Goal: Task Accomplishment & Management: Manage account settings

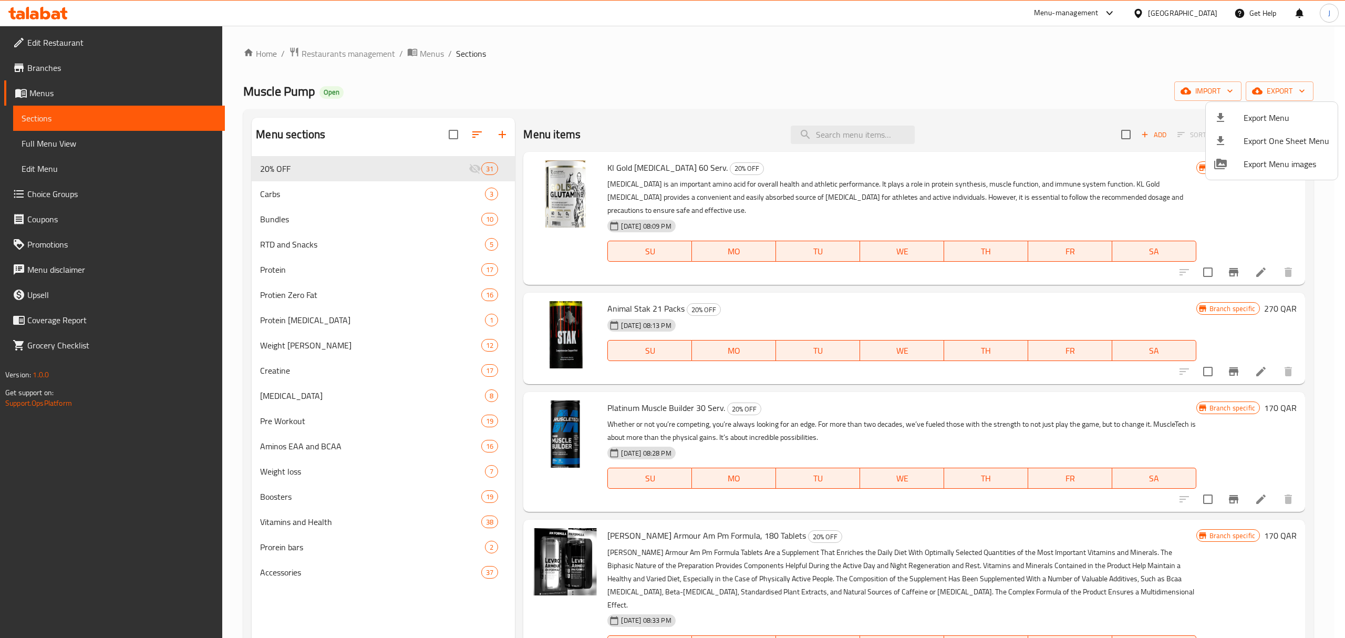
click at [358, 51] on div at bounding box center [672, 319] width 1345 height 638
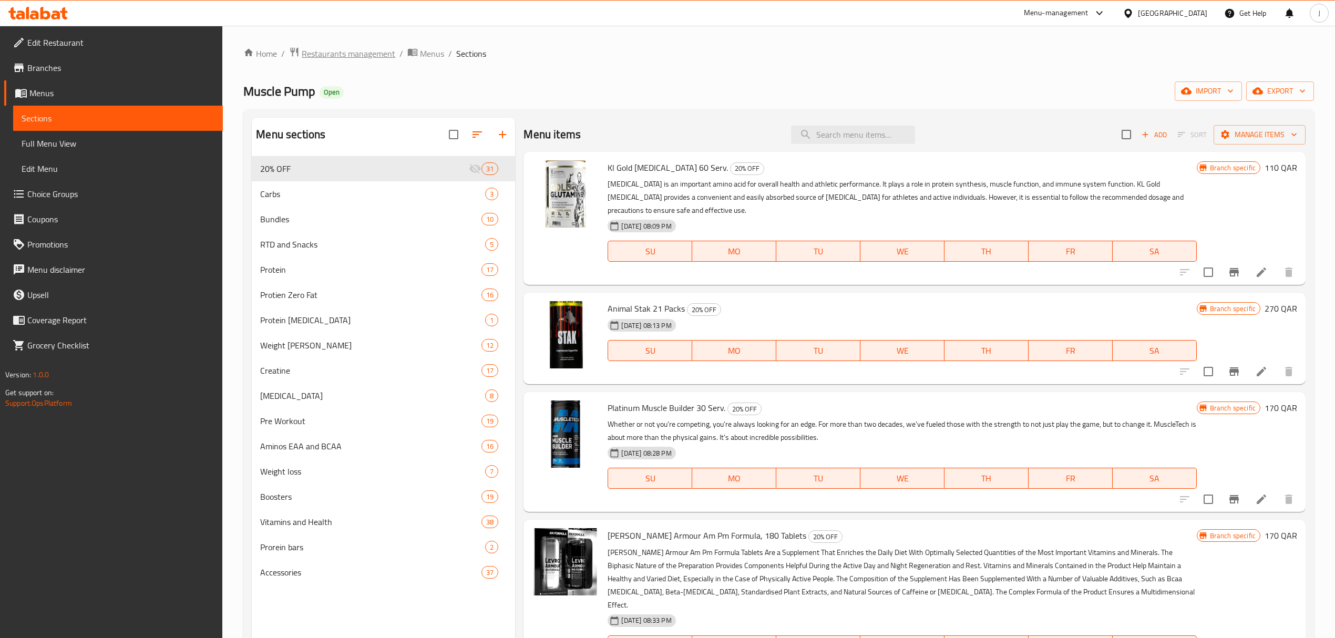
click at [378, 56] on span "Restaurants management" at bounding box center [349, 53] width 94 height 13
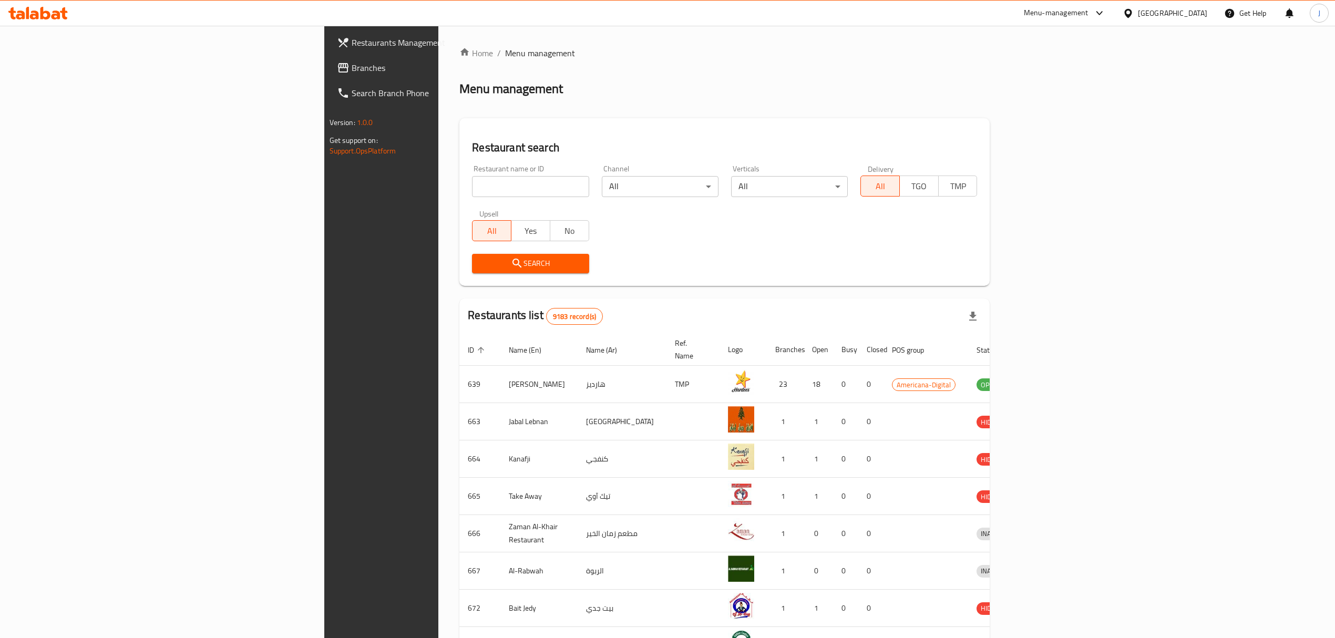
click at [472, 187] on input "search" at bounding box center [530, 186] width 117 height 21
type input "new falcon"
click button "Search" at bounding box center [530, 263] width 117 height 19
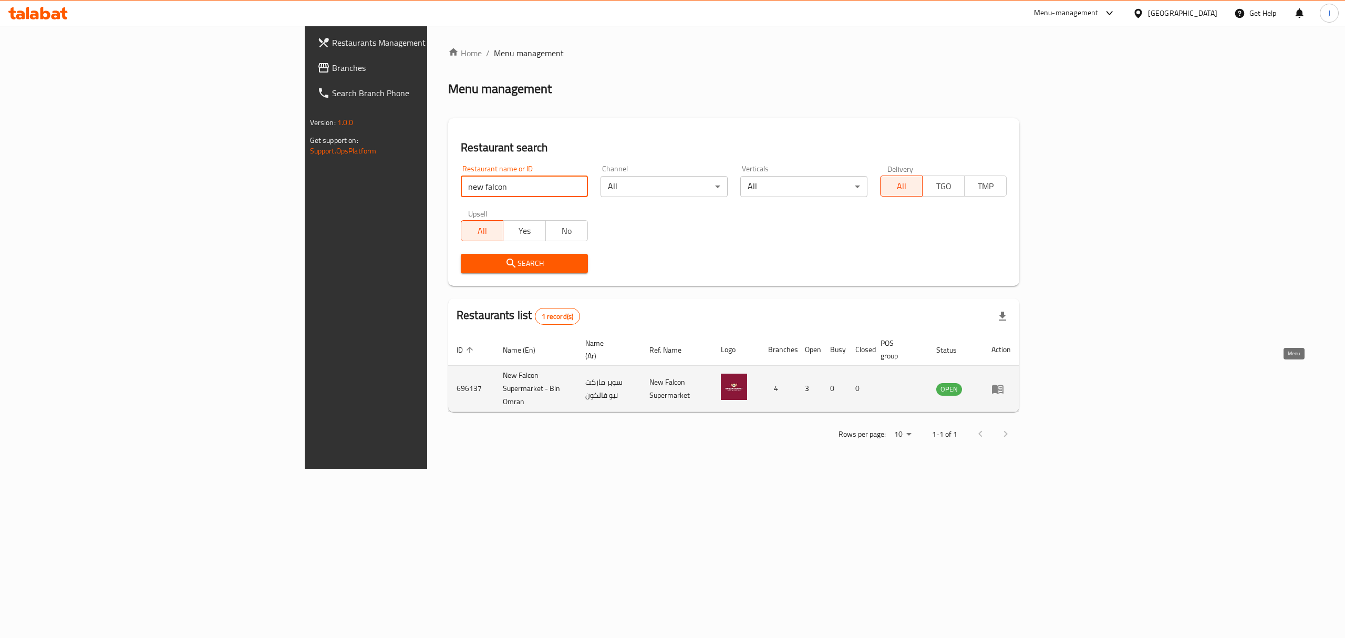
click at [1004, 385] on icon "enhanced table" at bounding box center [998, 389] width 12 height 9
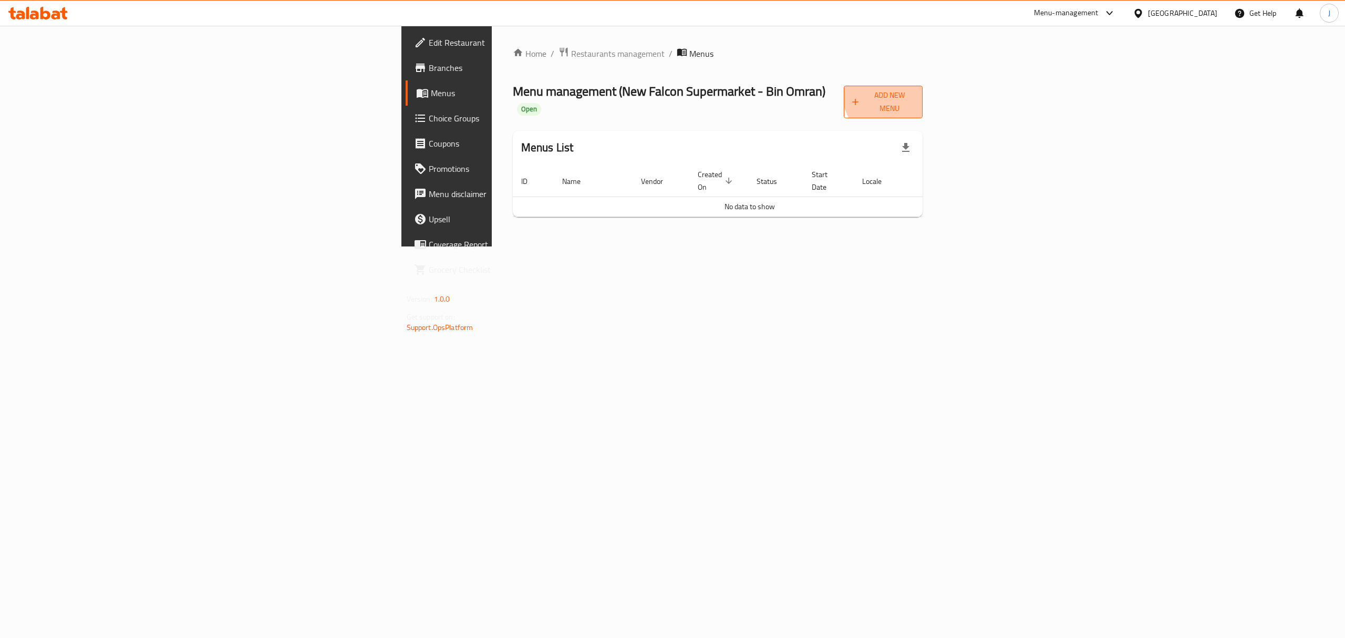
click at [915, 96] on span "Add New Menu" at bounding box center [883, 102] width 63 height 26
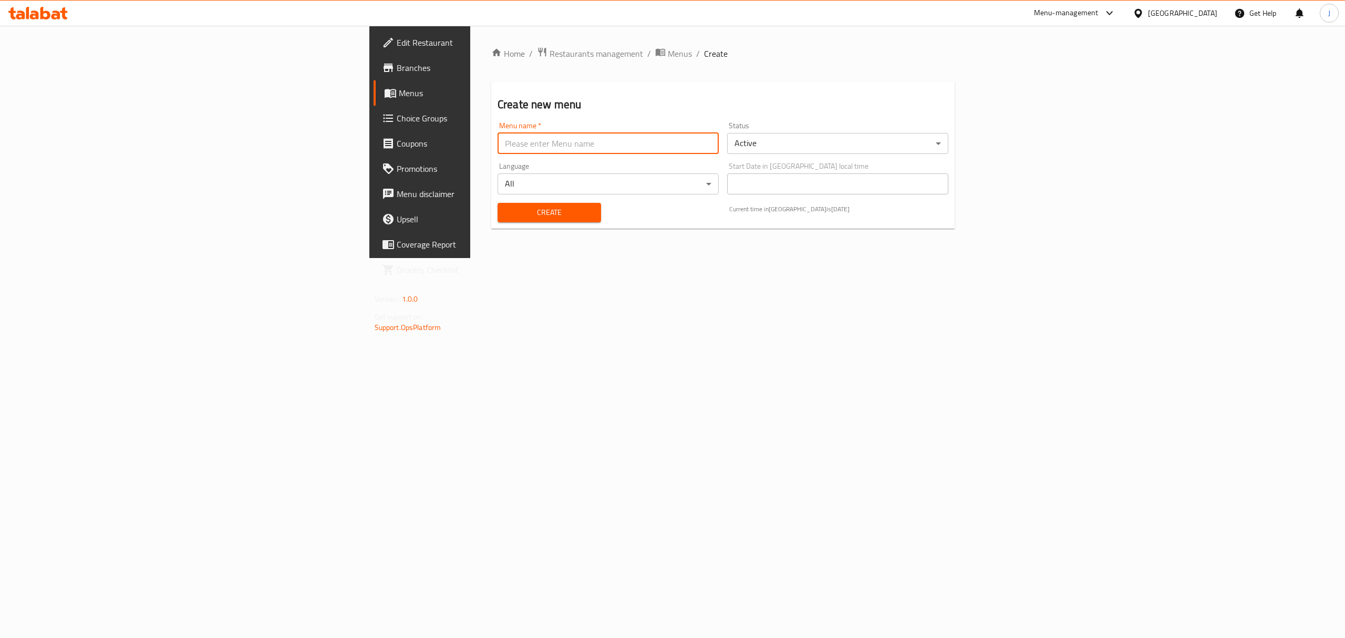
click at [498, 146] on input "text" at bounding box center [608, 143] width 221 height 21
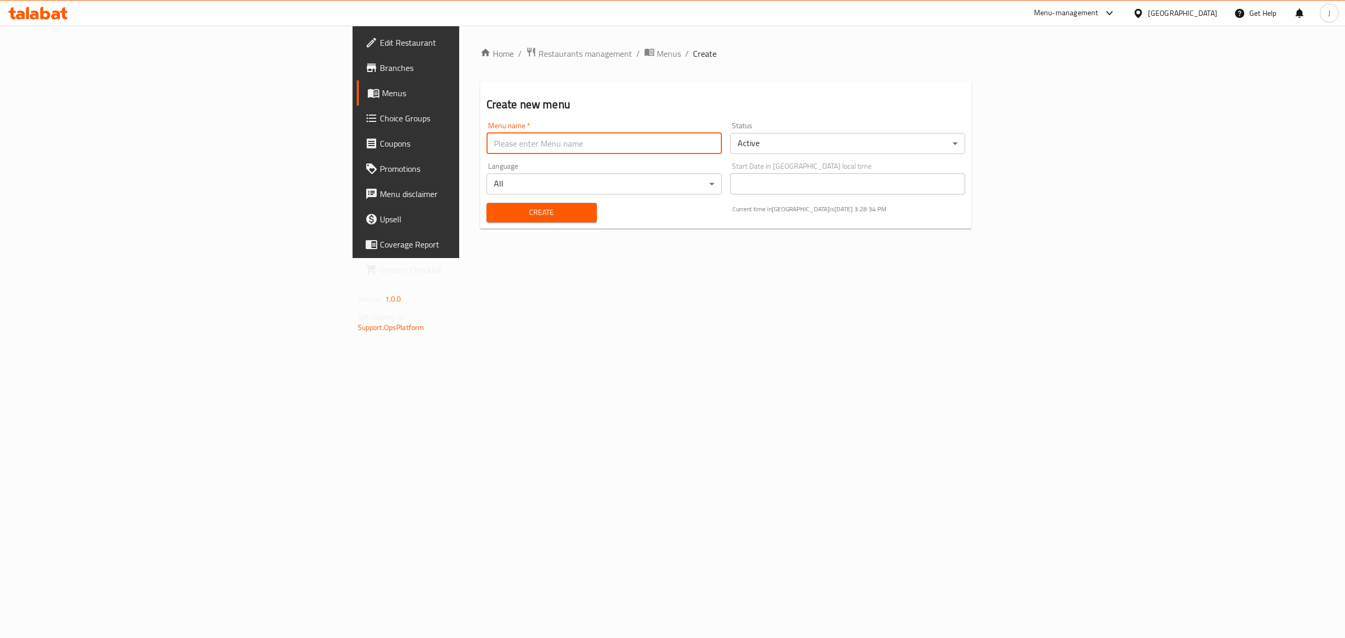
type input "Promotion"
click at [495, 217] on span "Create" at bounding box center [542, 212] width 94 height 13
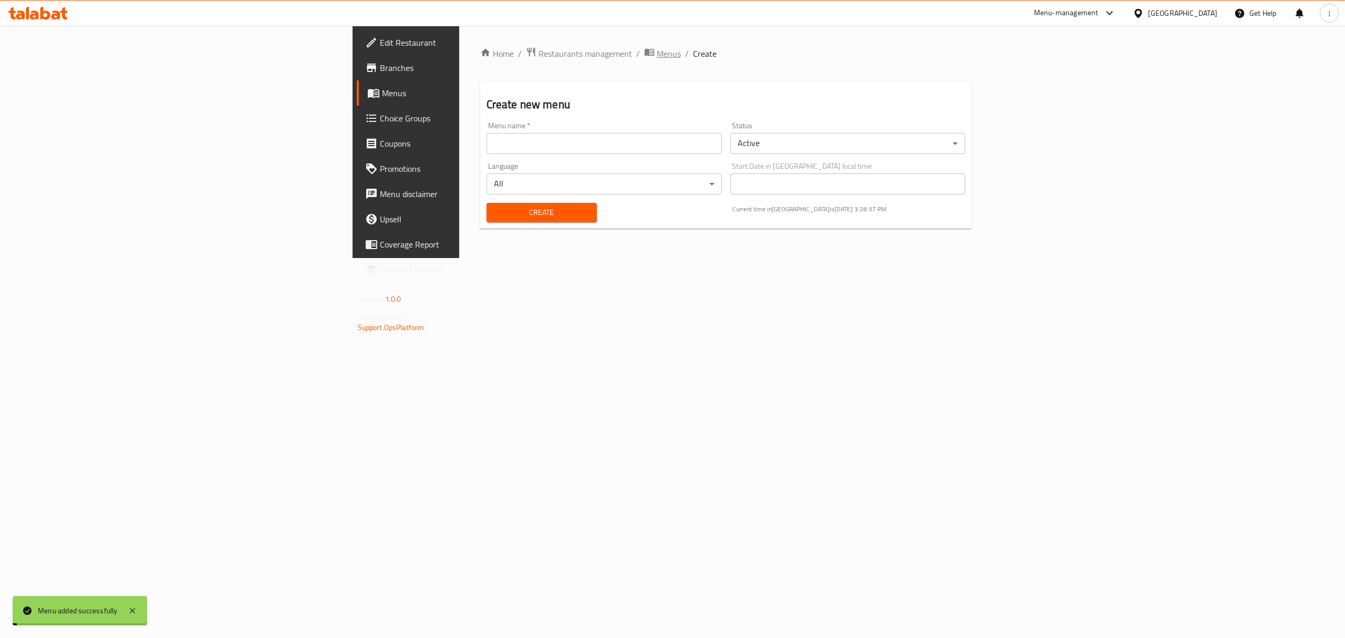
click at [657, 54] on span "Menus" at bounding box center [669, 53] width 24 height 13
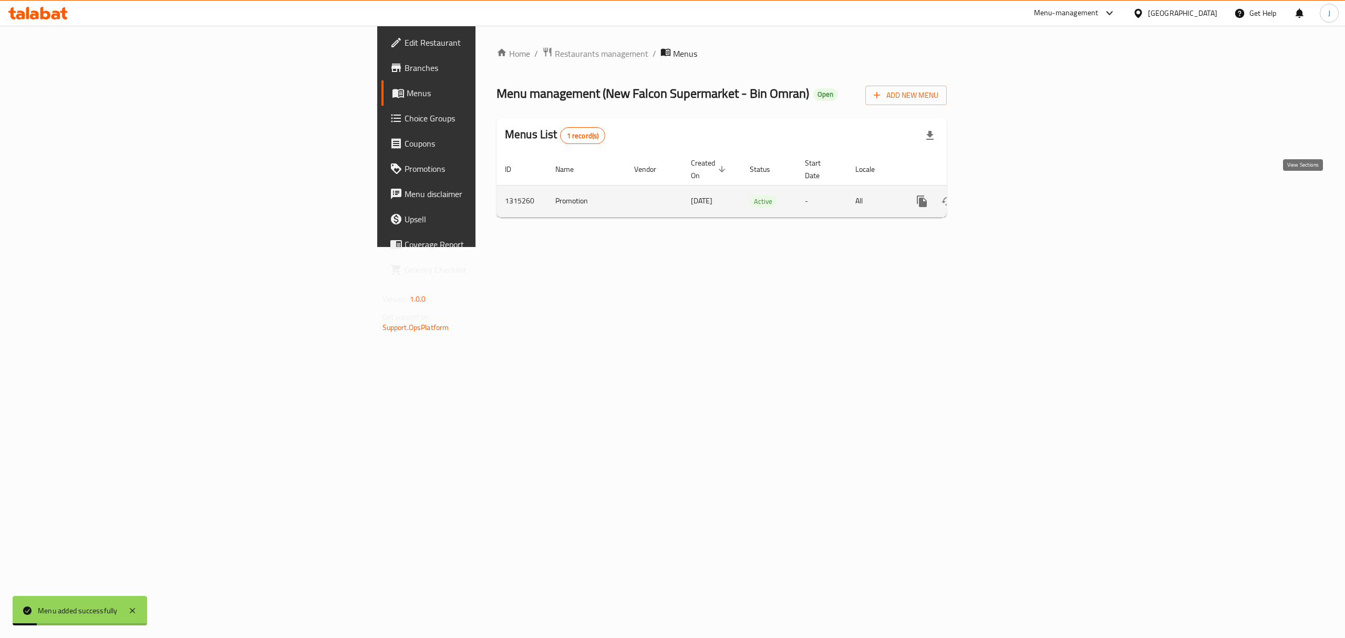
click at [1003, 197] on icon "enhanced table" at bounding box center [997, 201] width 9 height 9
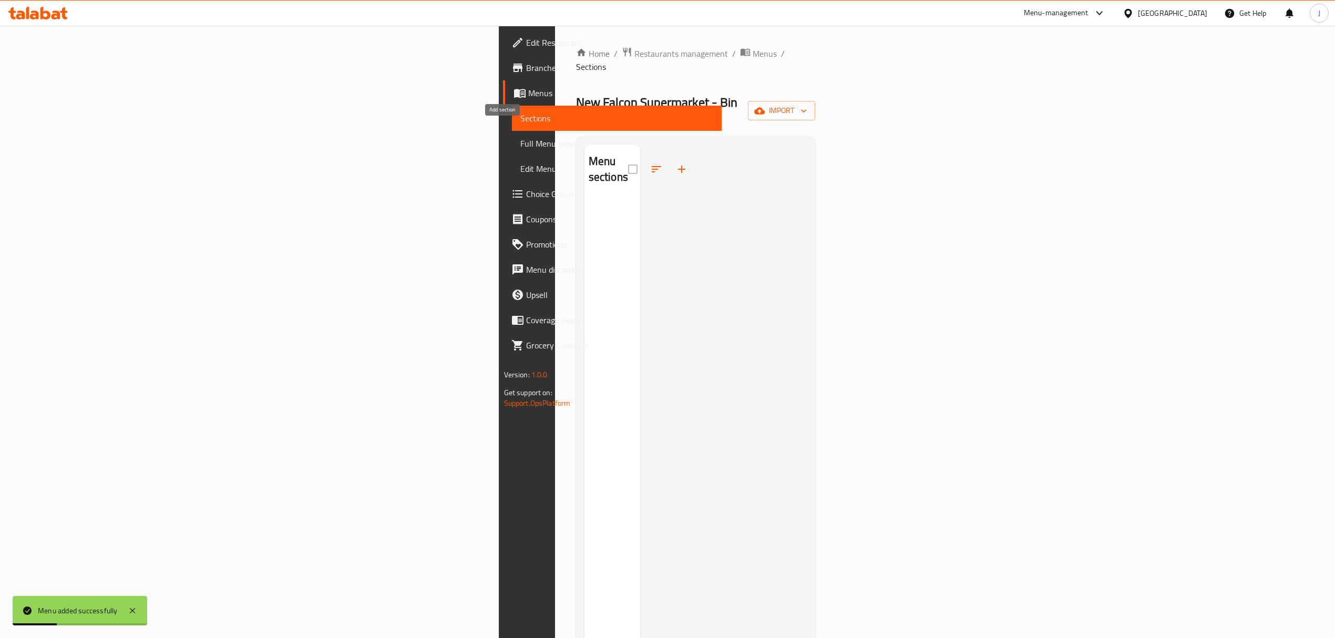
click at [675, 163] on icon "button" at bounding box center [681, 169] width 13 height 13
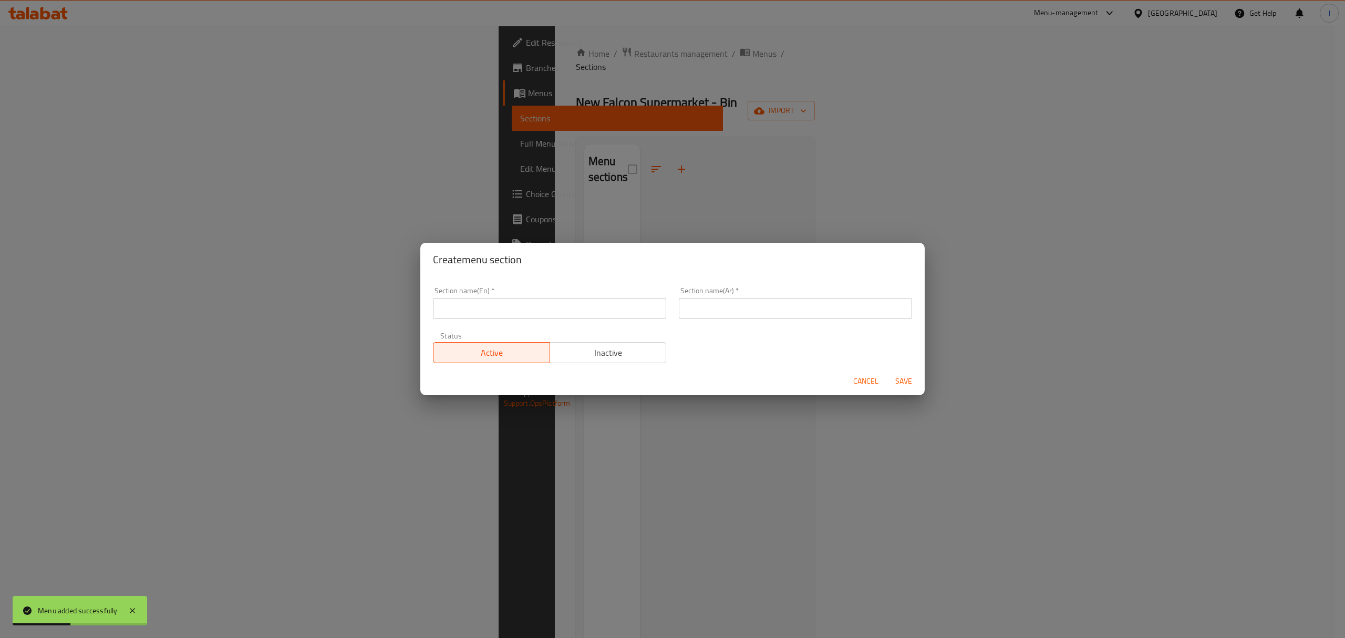
click at [562, 306] on input "text" at bounding box center [549, 308] width 233 height 21
type input "Offer"
click at [738, 315] on input "text" at bounding box center [795, 308] width 233 height 21
type input "يعرض"
click at [909, 377] on span "Save" at bounding box center [903, 381] width 25 height 13
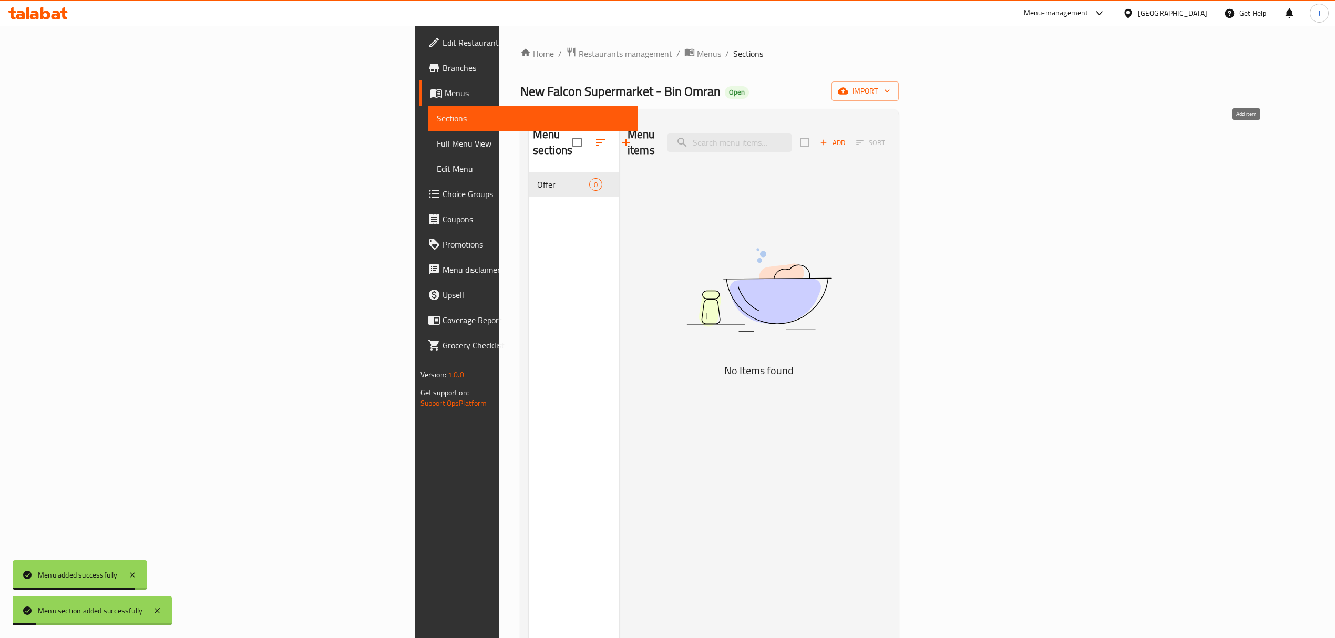
click at [847, 137] on span "Add" at bounding box center [832, 143] width 28 height 12
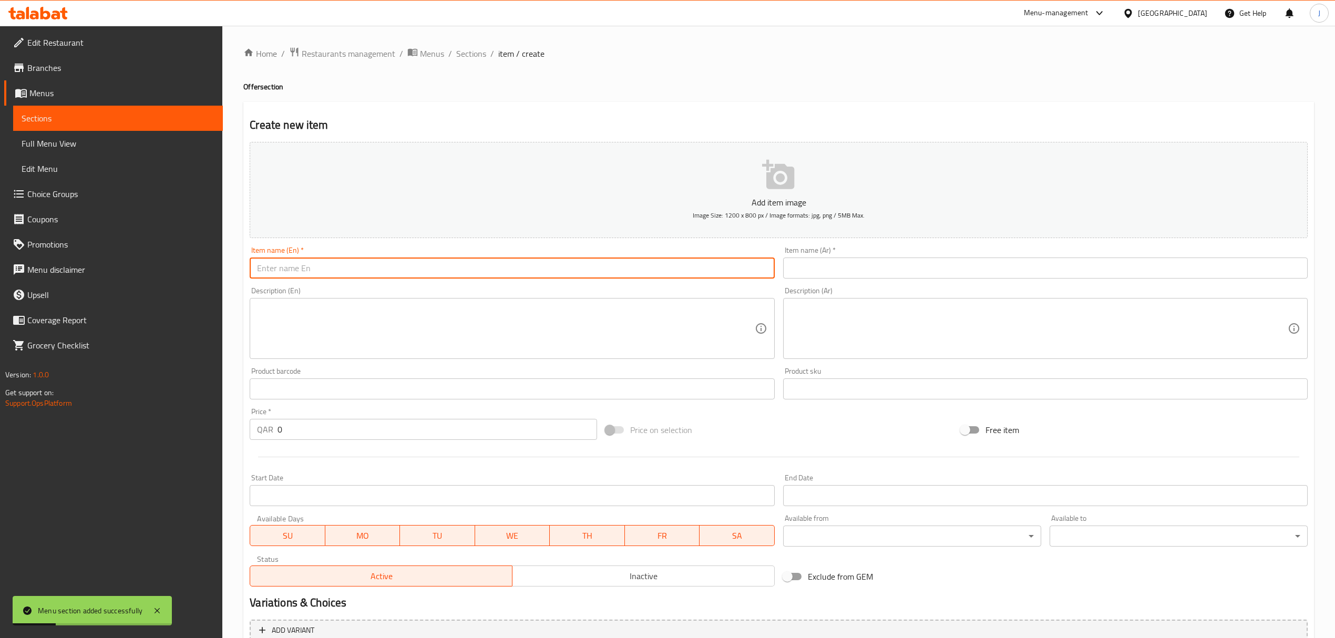
click at [335, 271] on input "text" at bounding box center [512, 267] width 524 height 21
type input "Offer"
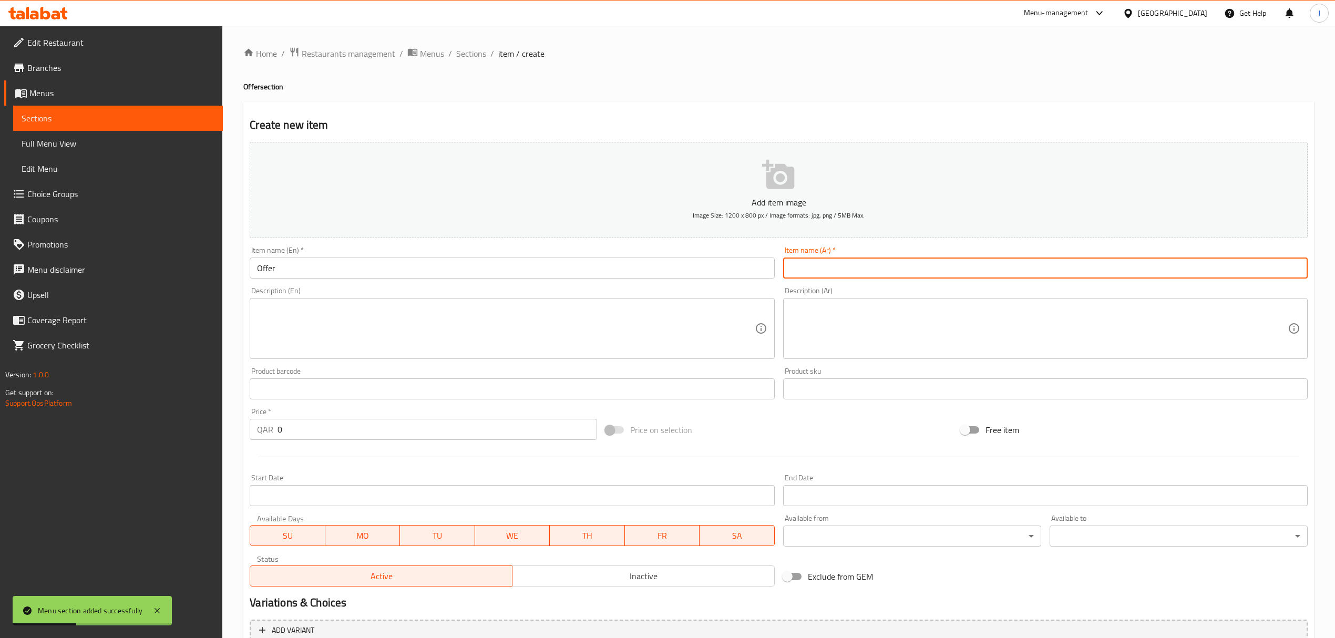
click at [853, 267] on input "text" at bounding box center [1045, 267] width 524 height 21
type input "يعرض"
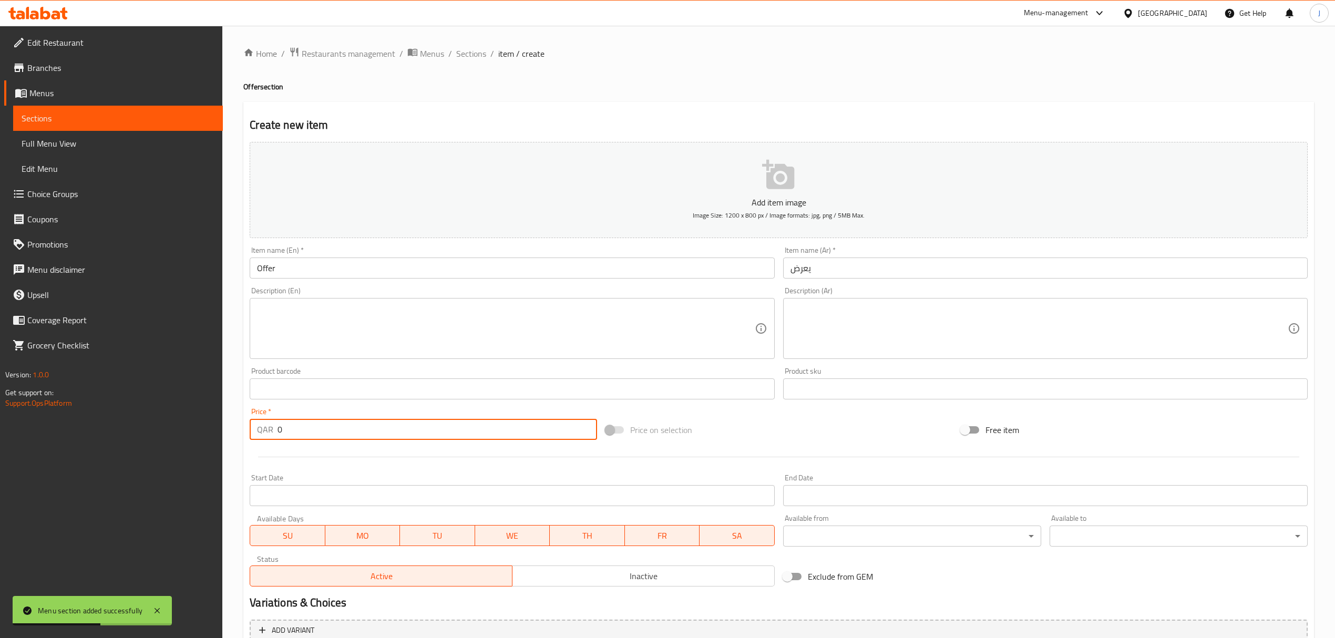
drag, startPoint x: 328, startPoint y: 432, endPoint x: 225, endPoint y: 425, distance: 102.7
click at [226, 425] on div "Home / Restaurants management / Menus / Sections / item / create Offer section …" at bounding box center [778, 384] width 1112 height 717
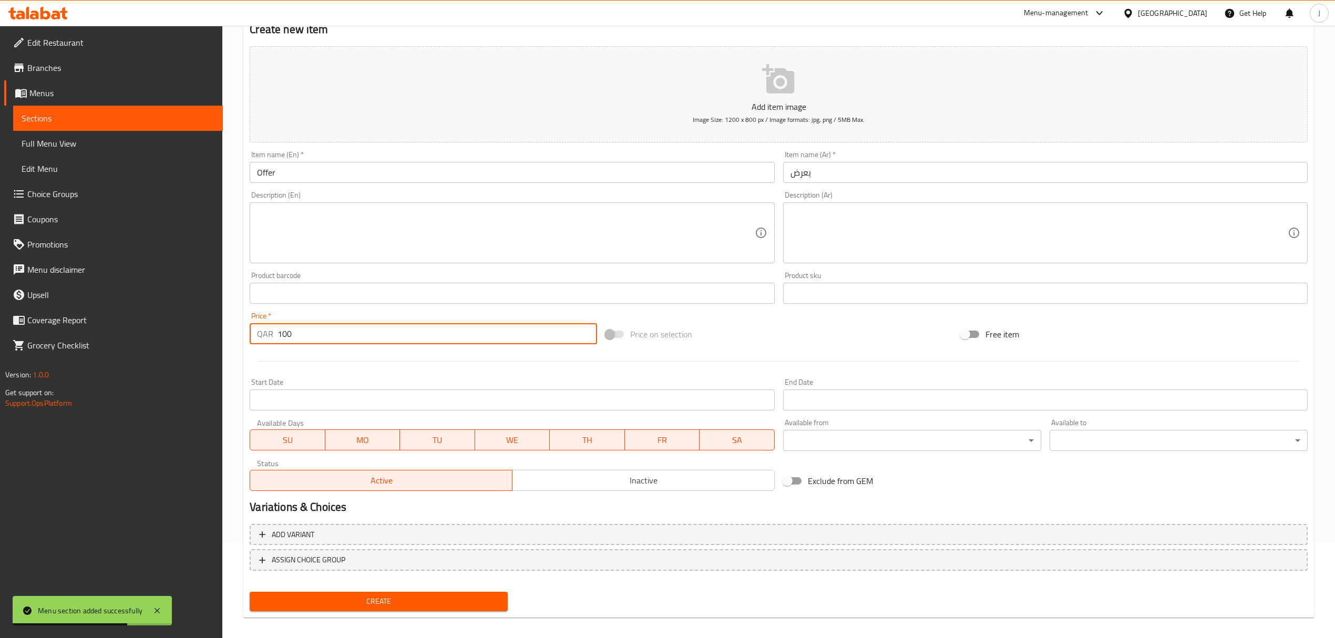
scroll to position [104, 0]
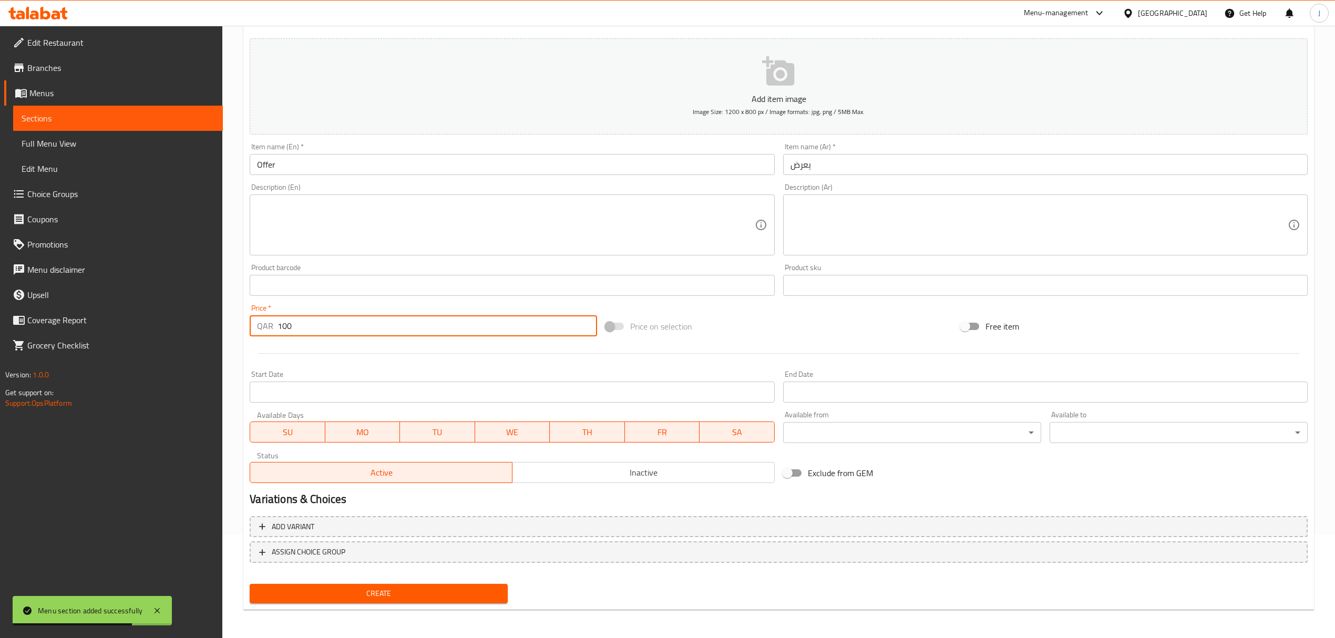
type input "100"
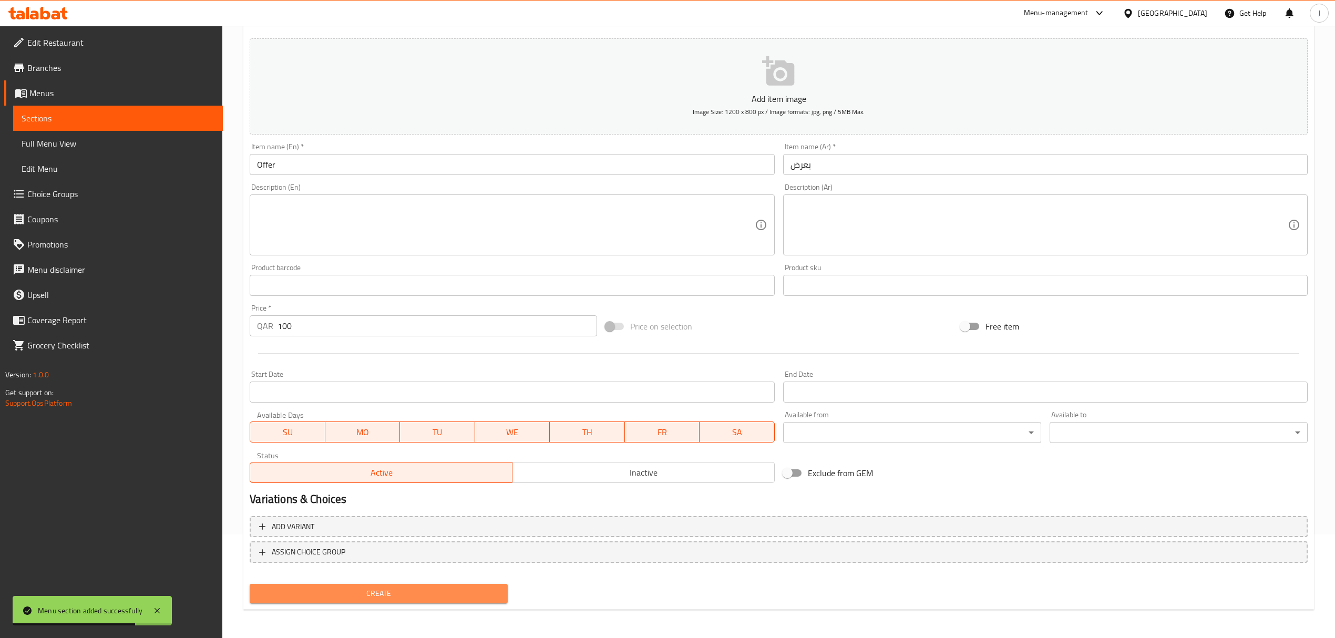
click at [339, 601] on button "Create" at bounding box center [379, 593] width 258 height 19
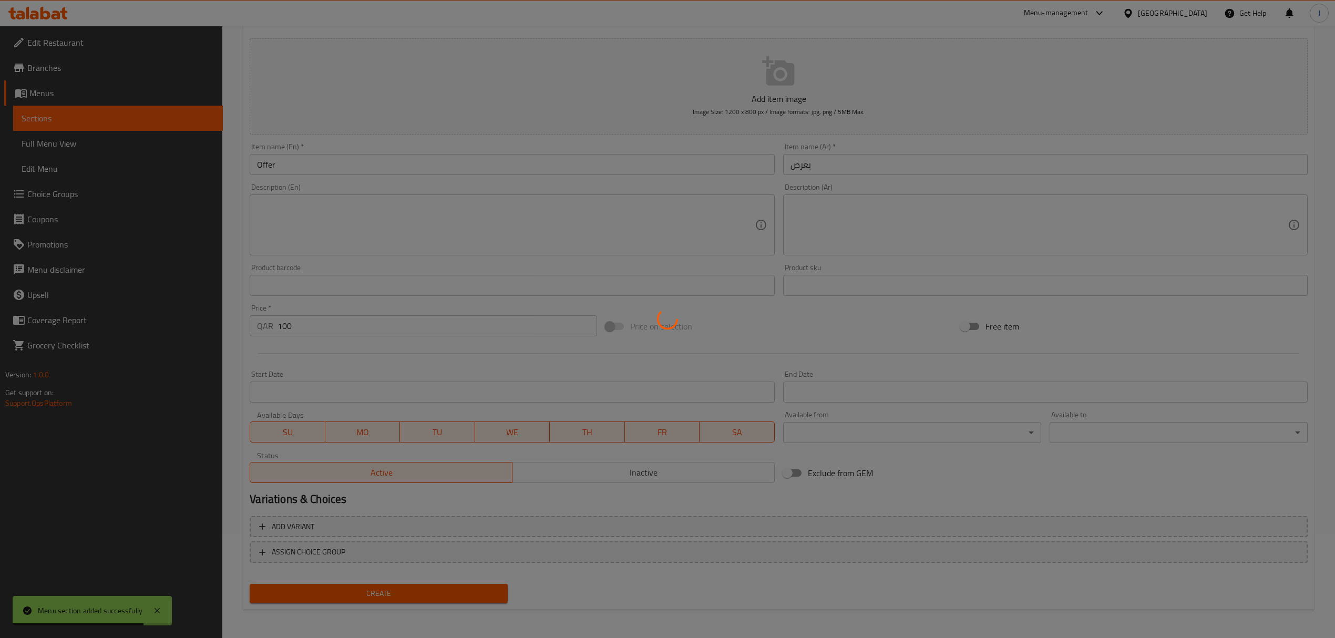
type input "0"
